Goal: Task Accomplishment & Management: Manage account settings

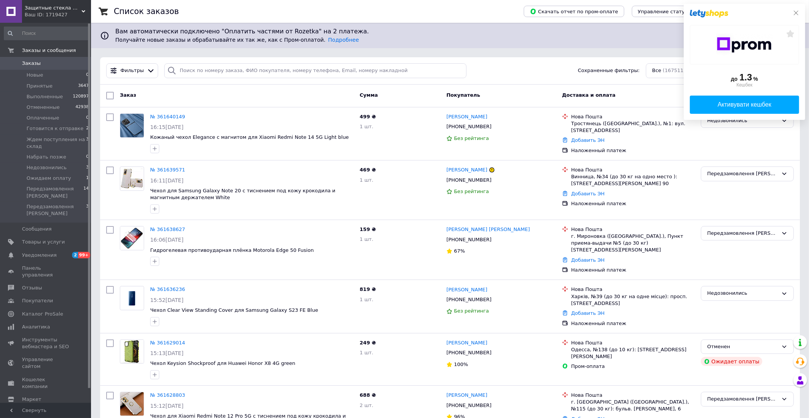
click at [795, 13] on icon at bounding box center [796, 13] width 5 height 5
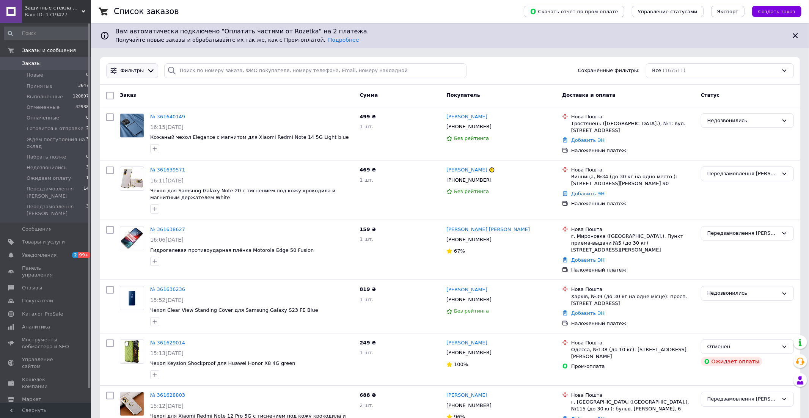
click at [147, 68] on icon at bounding box center [151, 71] width 8 height 8
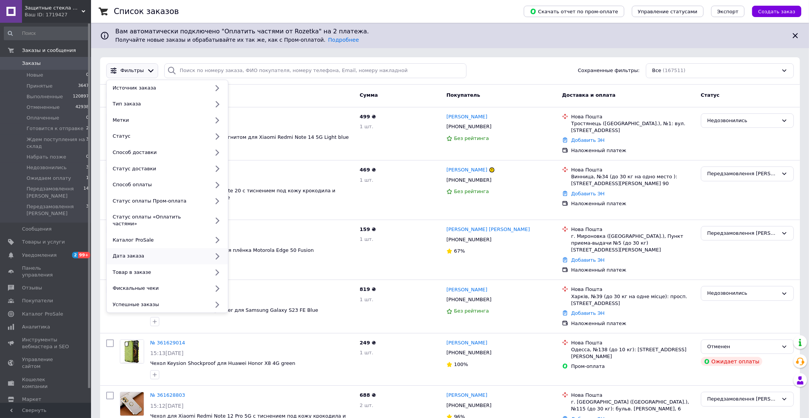
click at [152, 253] on div "Дата заказа" at bounding box center [167, 256] width 121 height 16
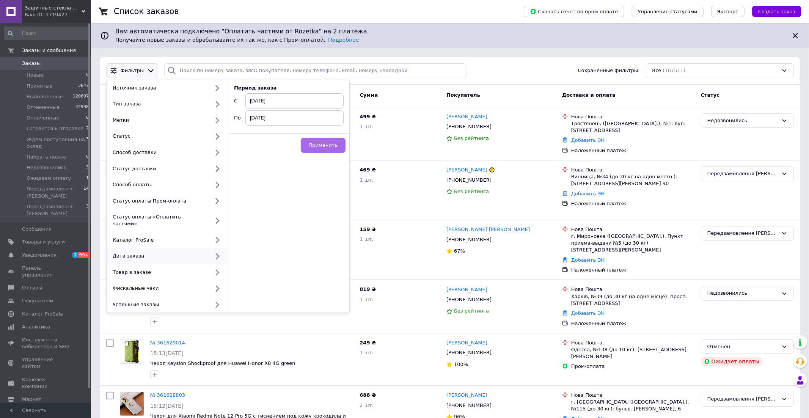
click at [336, 145] on span "Применить" at bounding box center [323, 145] width 29 height 6
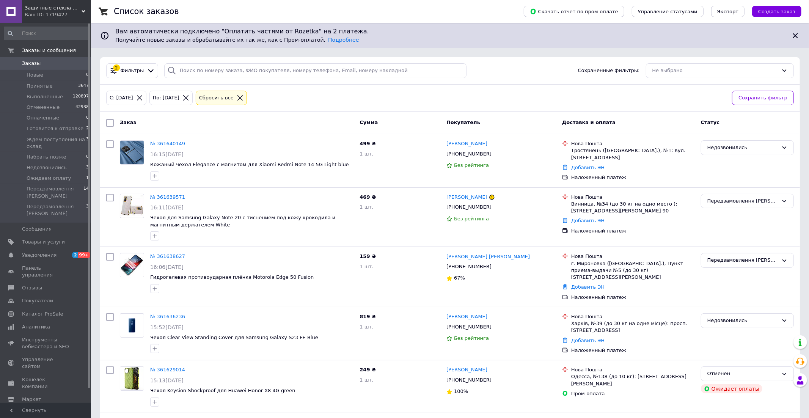
click at [111, 122] on input "checkbox" at bounding box center [110, 123] width 8 height 8
checkbox input "true"
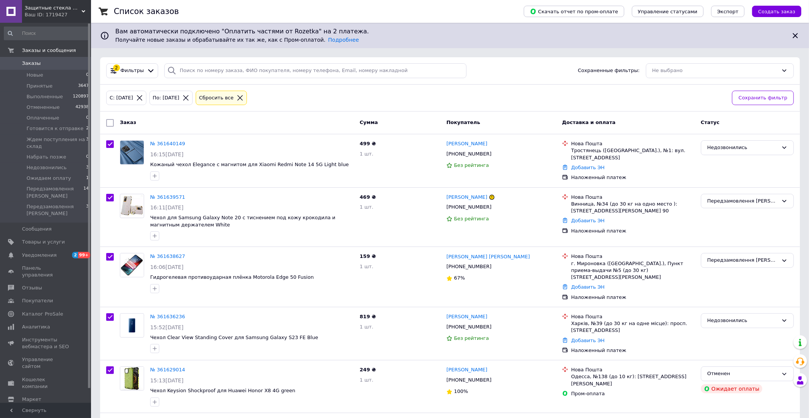
checkbox input "true"
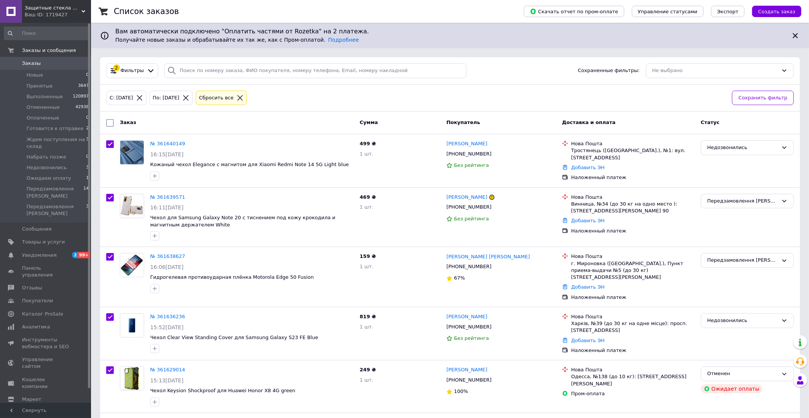
checkbox input "true"
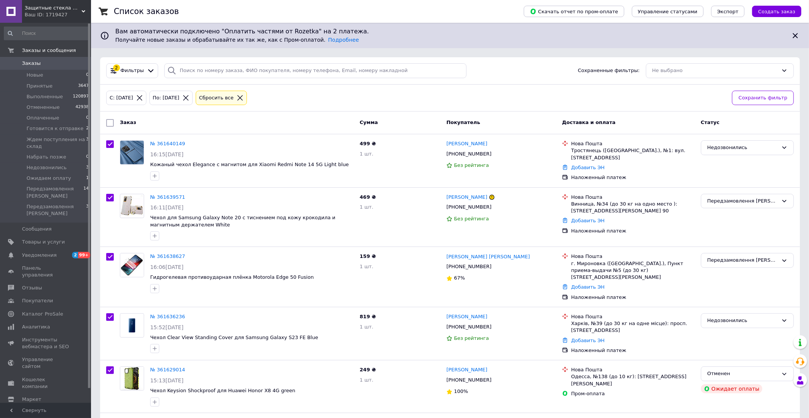
checkbox input "true"
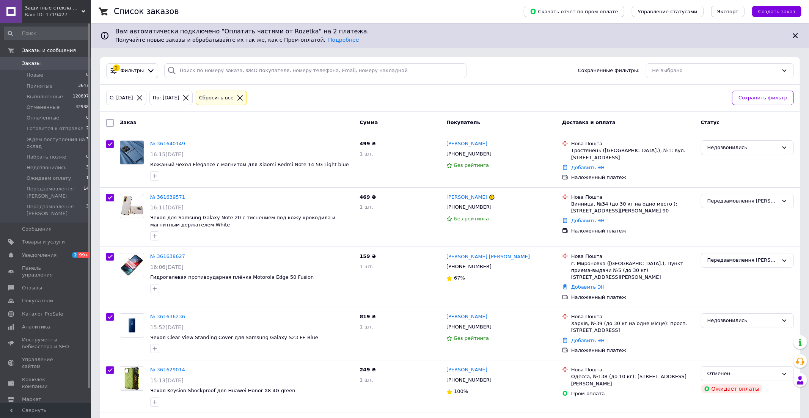
checkbox input "true"
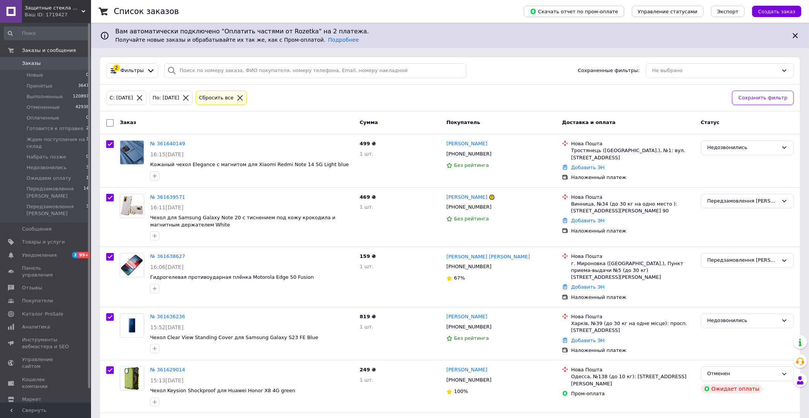
checkbox input "true"
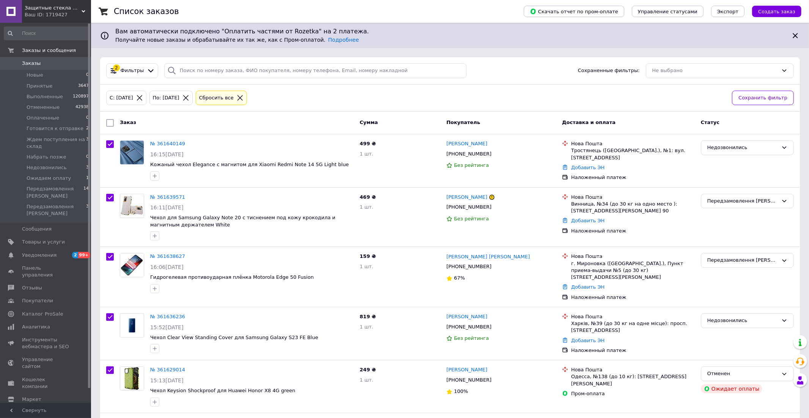
checkbox input "true"
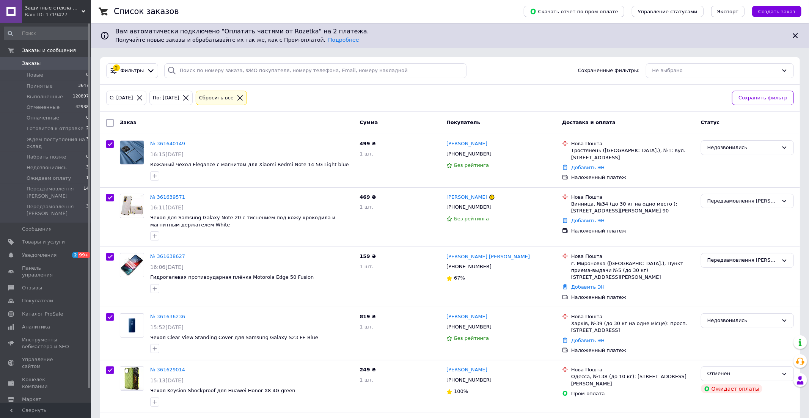
checkbox input "true"
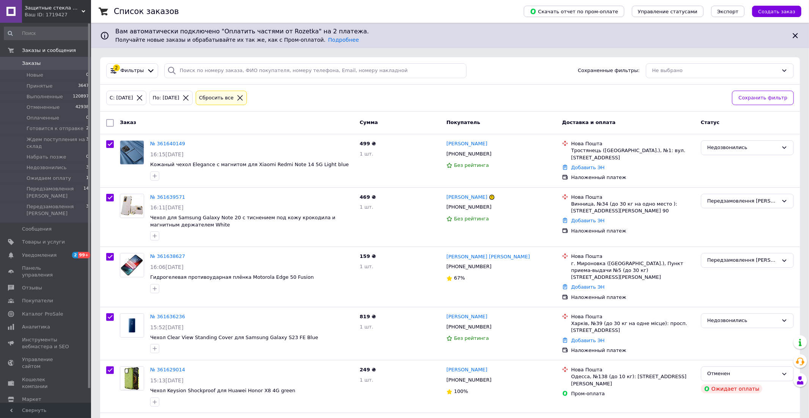
checkbox input "true"
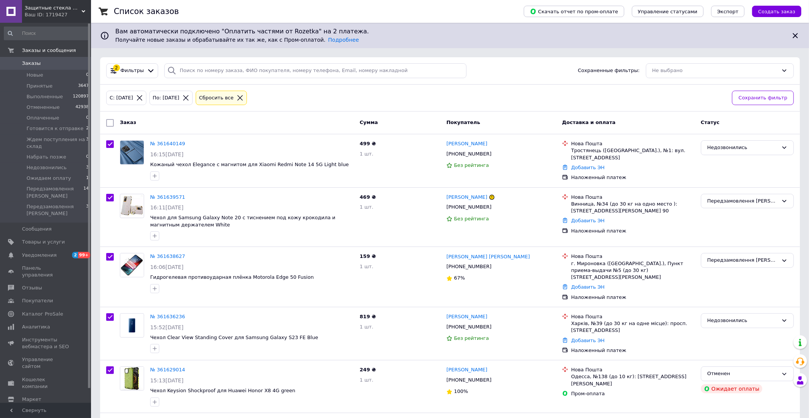
checkbox input "true"
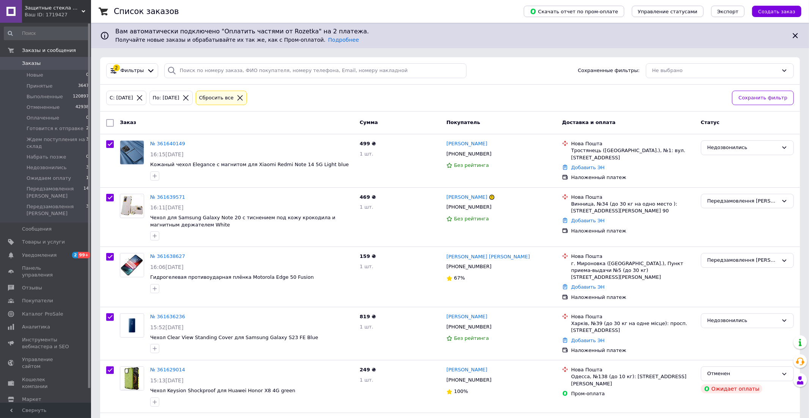
checkbox input "true"
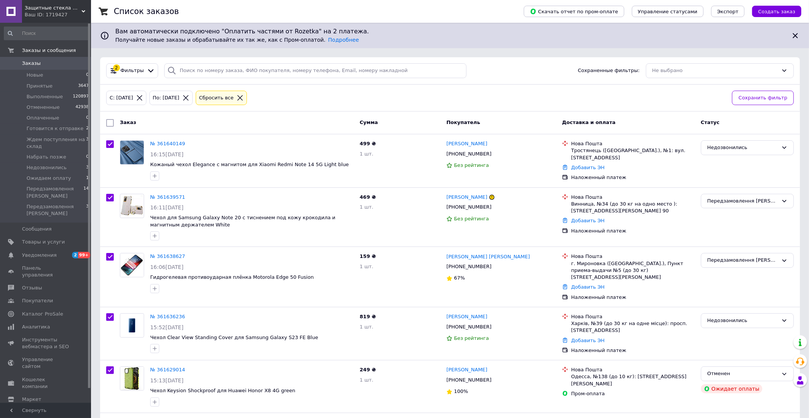
checkbox input "true"
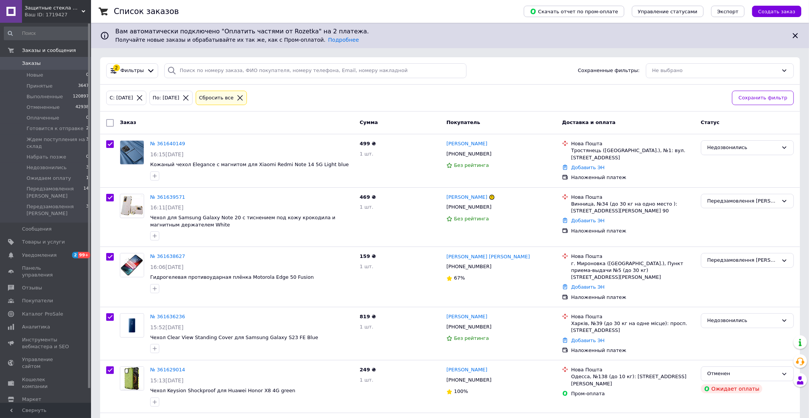
checkbox input "true"
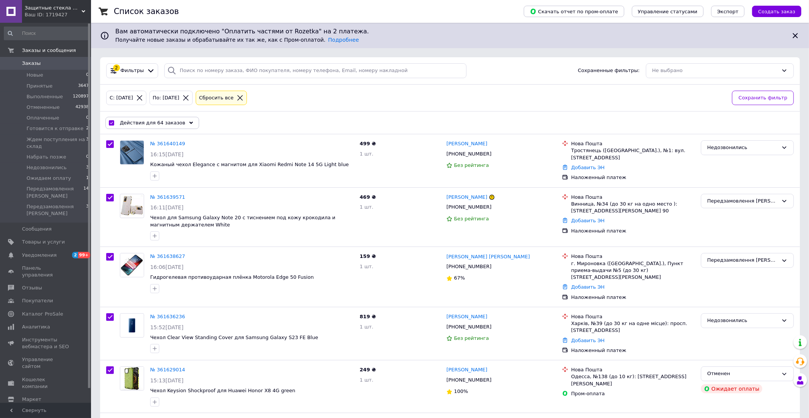
click at [243, 97] on icon at bounding box center [240, 97] width 7 height 7
checkbox input "false"
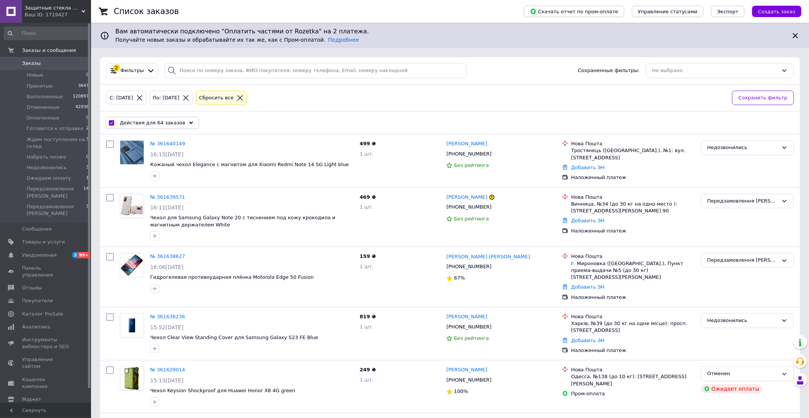
checkbox input "false"
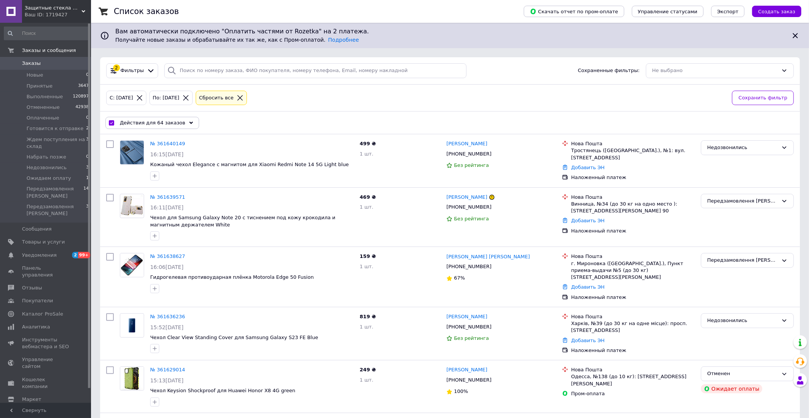
checkbox input "false"
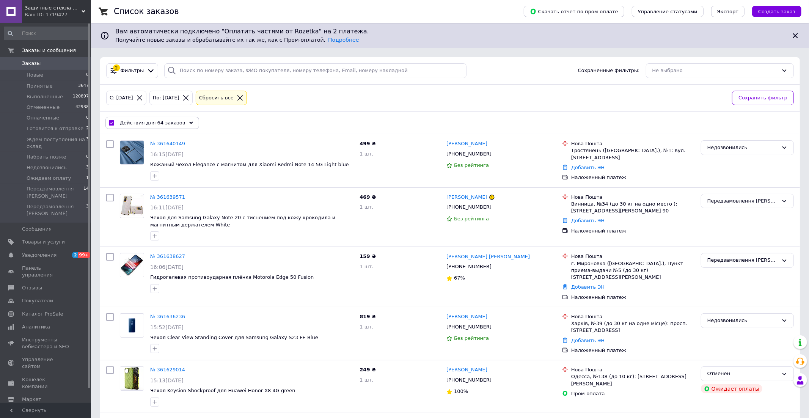
checkbox input "false"
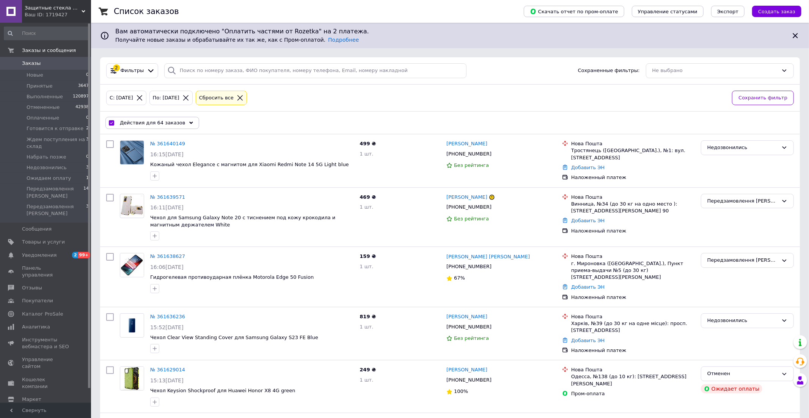
checkbox input "false"
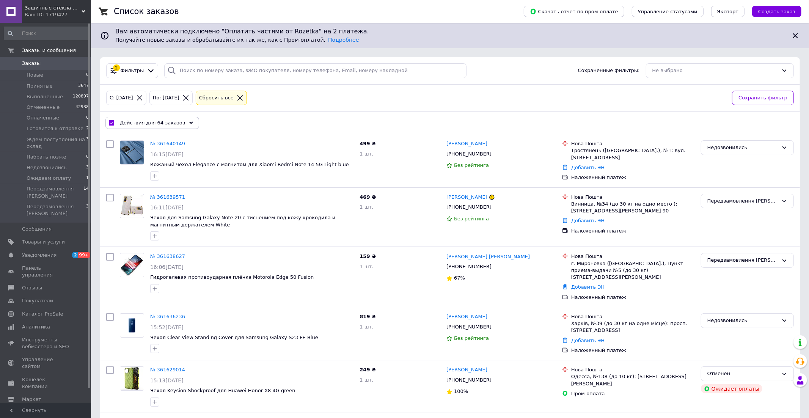
checkbox input "false"
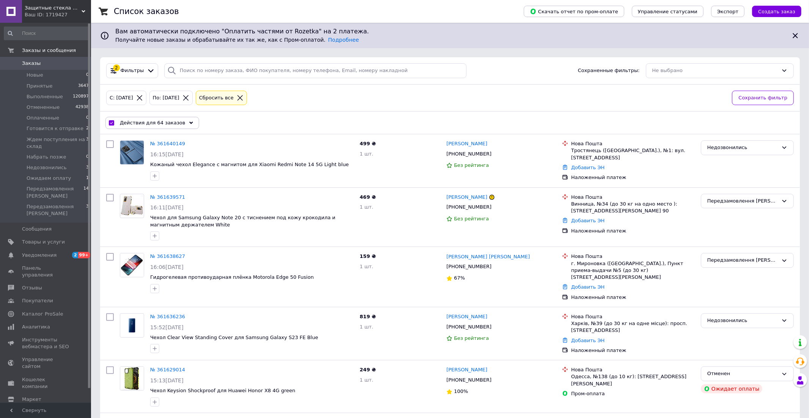
checkbox input "false"
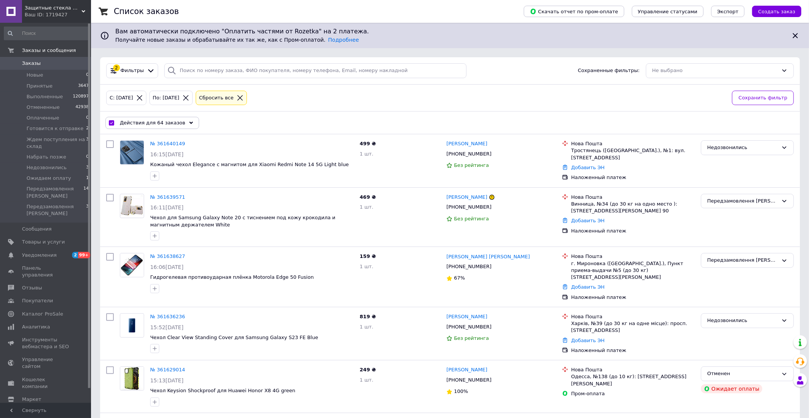
checkbox input "false"
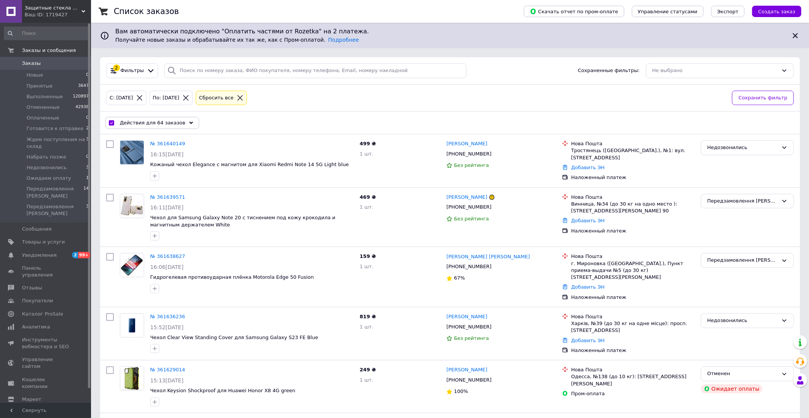
checkbox input "false"
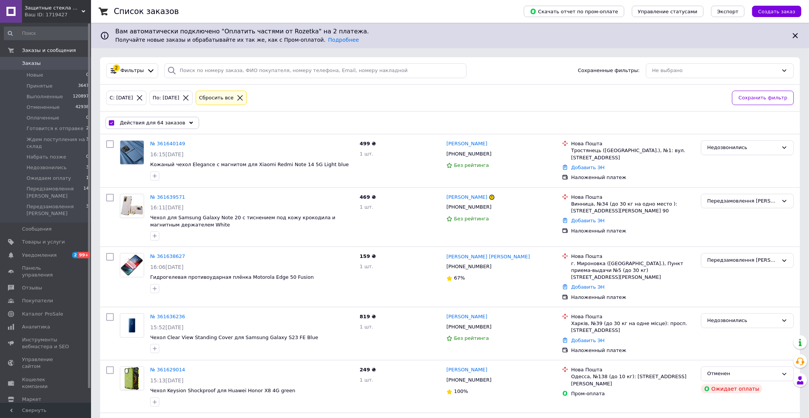
checkbox input "false"
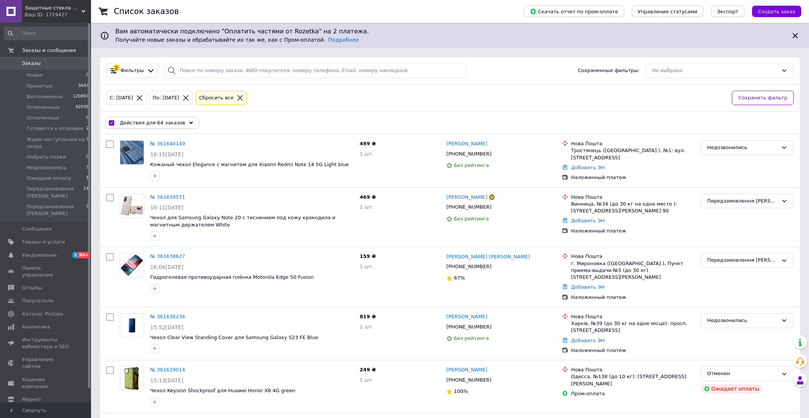
checkbox input "false"
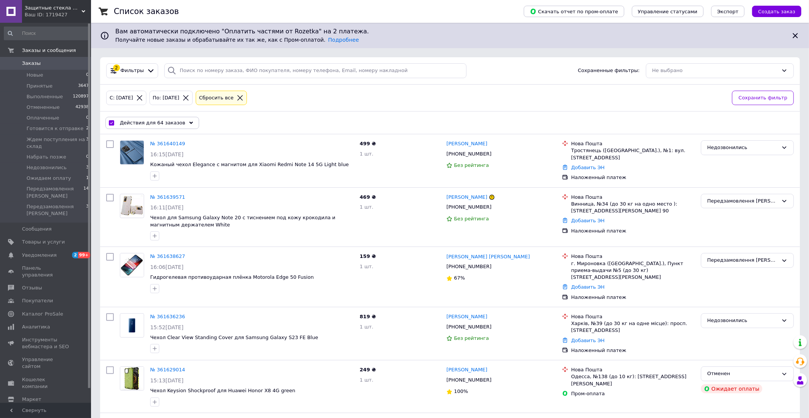
checkbox input "false"
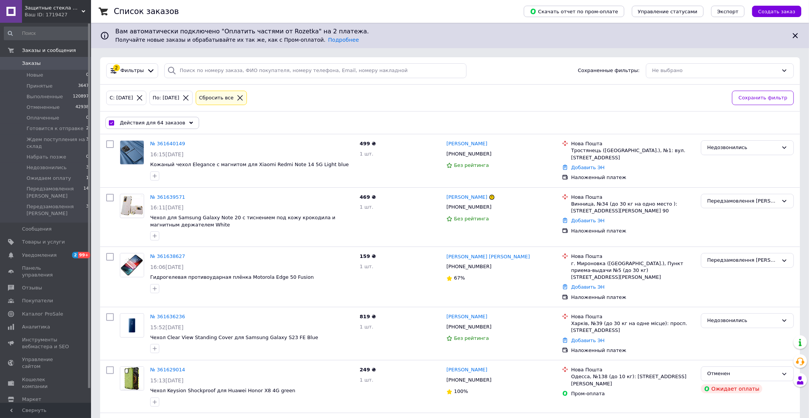
checkbox input "false"
